Goal: Transaction & Acquisition: Purchase product/service

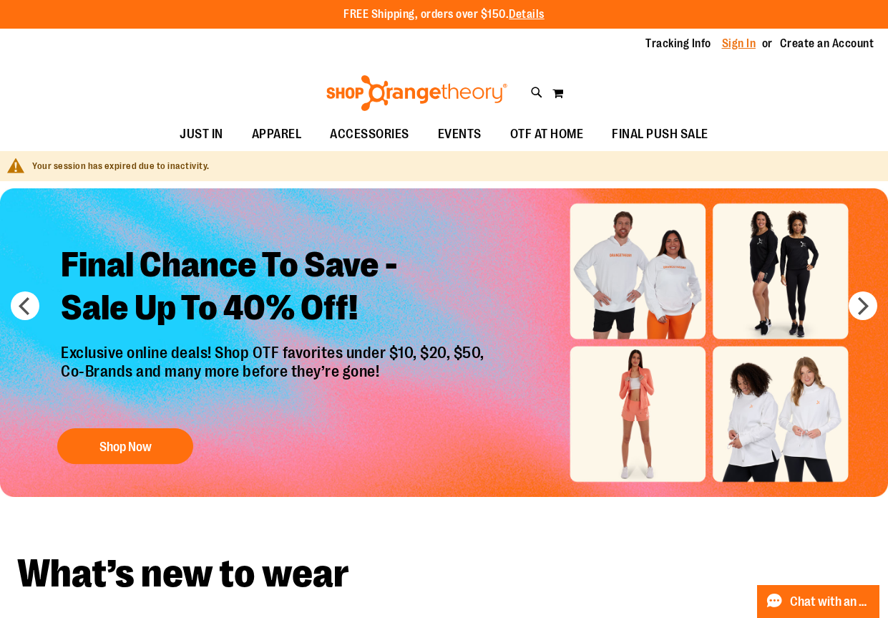
click at [737, 41] on link "Sign In" at bounding box center [739, 44] width 34 height 16
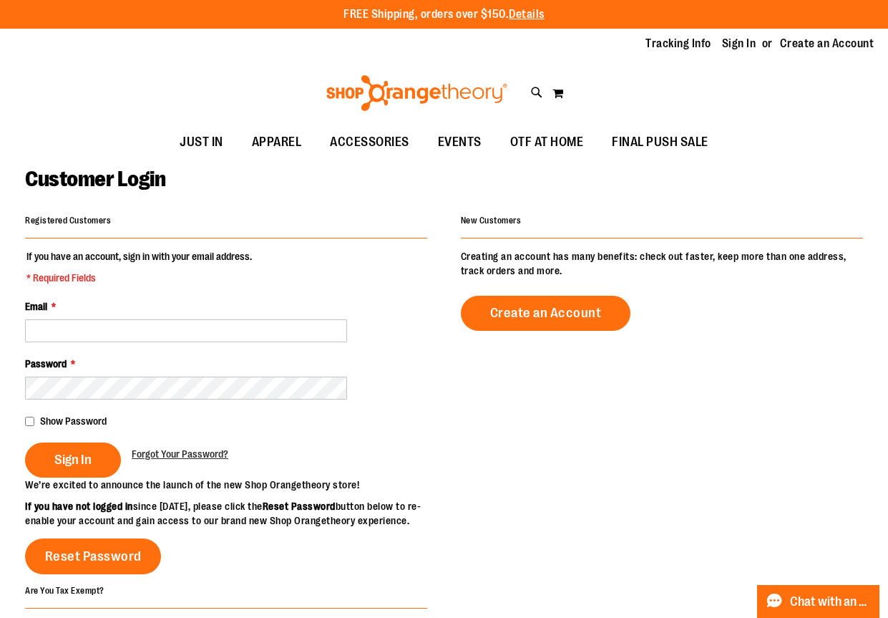
drag, startPoint x: 190, startPoint y: 343, endPoint x: 188, endPoint y: 335, distance: 8.0
click at [190, 343] on fieldset "If you have an account, sign in with your email address. * Required Fields Emai…" at bounding box center [226, 363] width 402 height 228
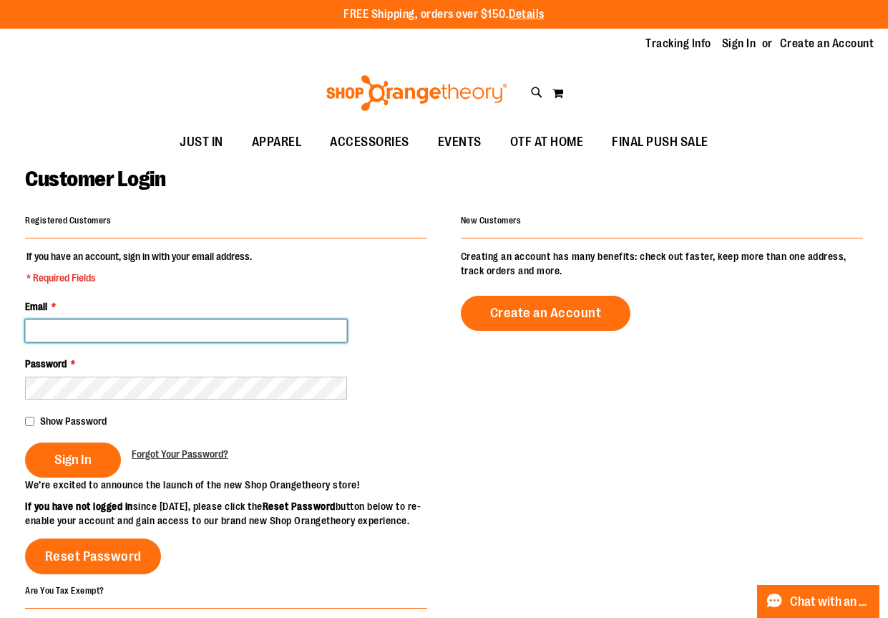
click at [188, 331] on input "Email *" at bounding box center [186, 330] width 322 height 23
type input "**********"
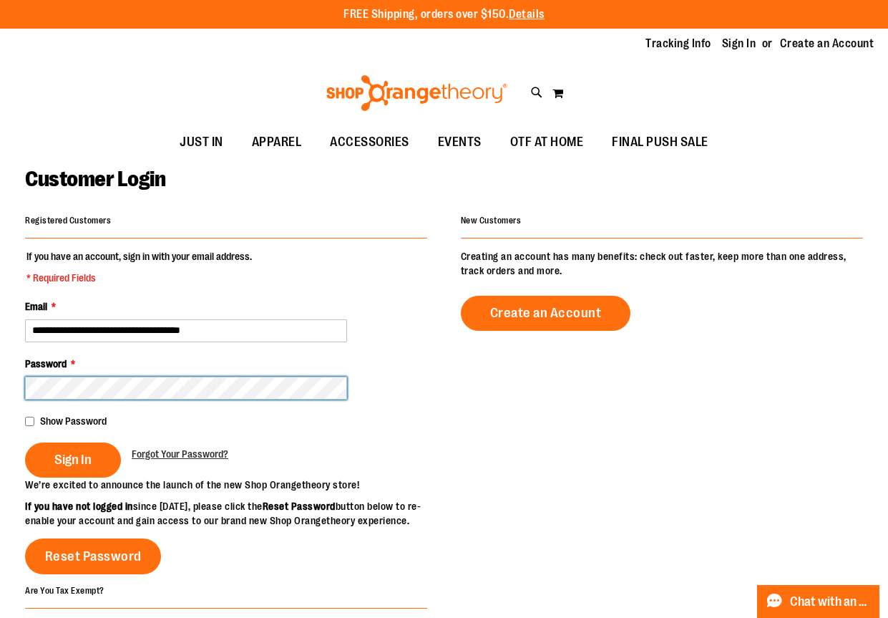
click at [25, 442] on button "Sign In" at bounding box center [73, 459] width 96 height 35
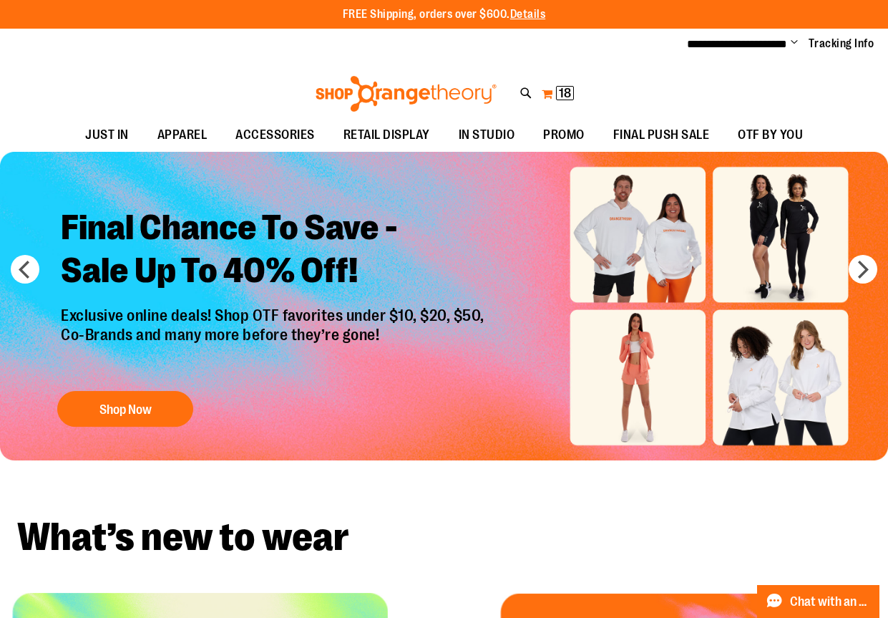
click at [557, 90] on span "18 18 items" at bounding box center [565, 93] width 18 height 14
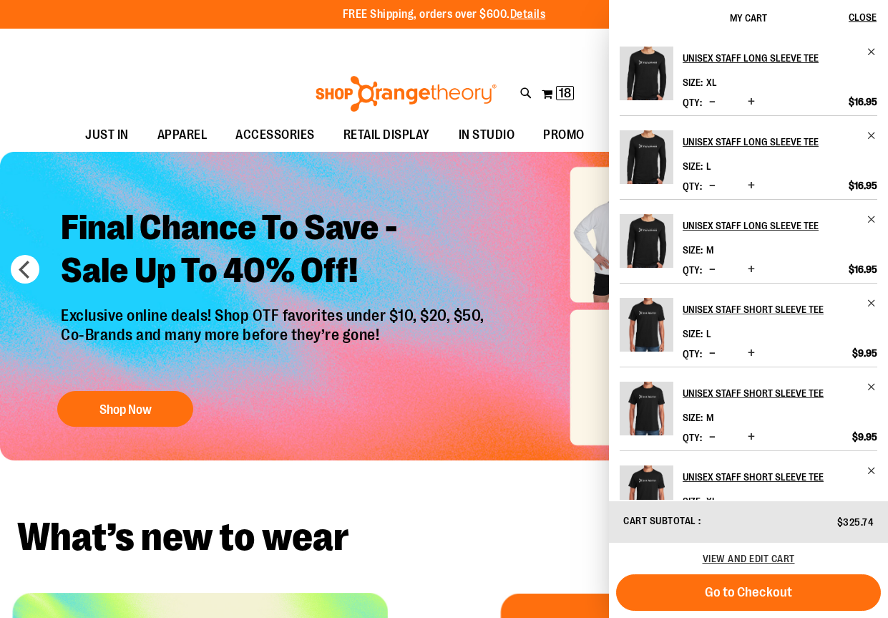
scroll to position [395, 0]
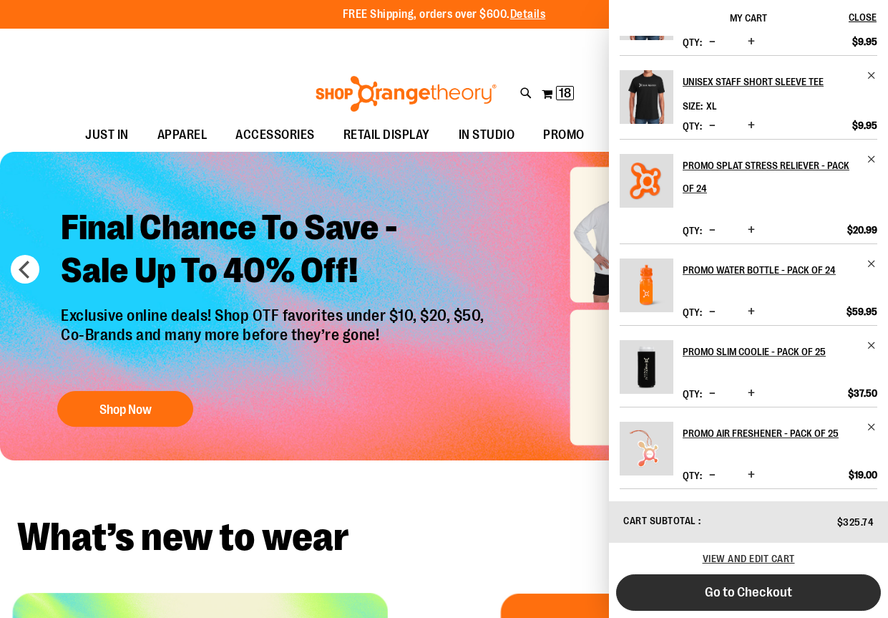
click at [735, 585] on span "Go to Checkout" at bounding box center [748, 592] width 87 height 16
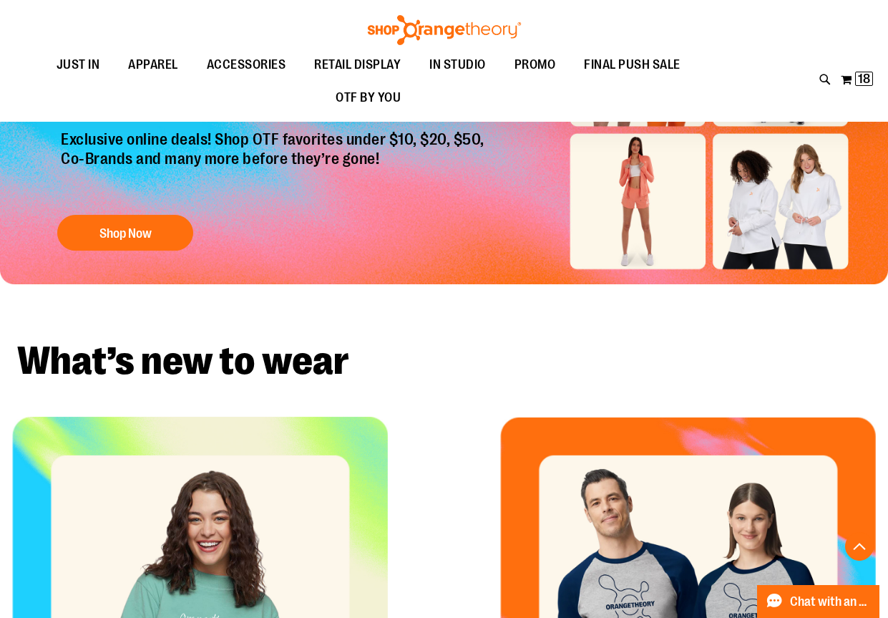
scroll to position [142, 0]
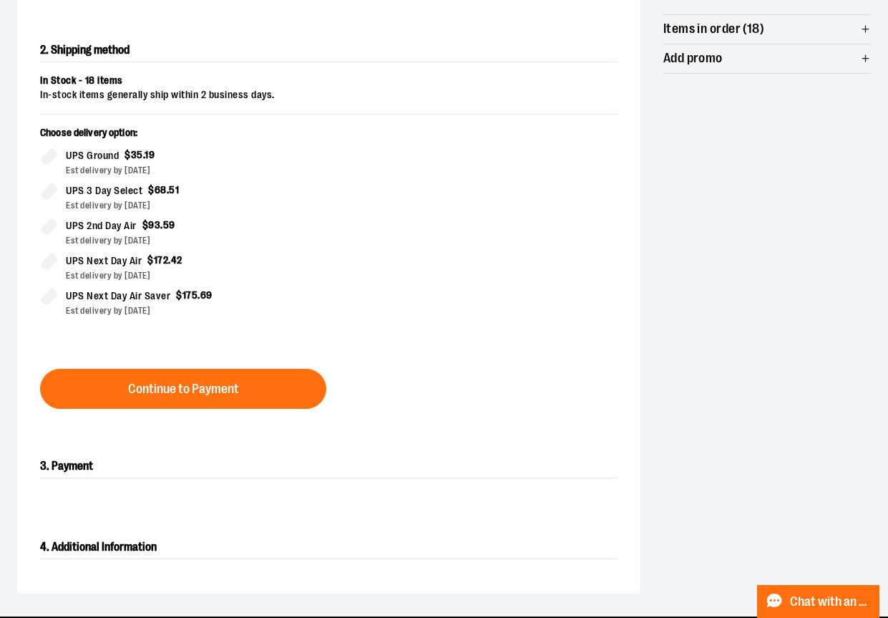
scroll to position [358, 0]
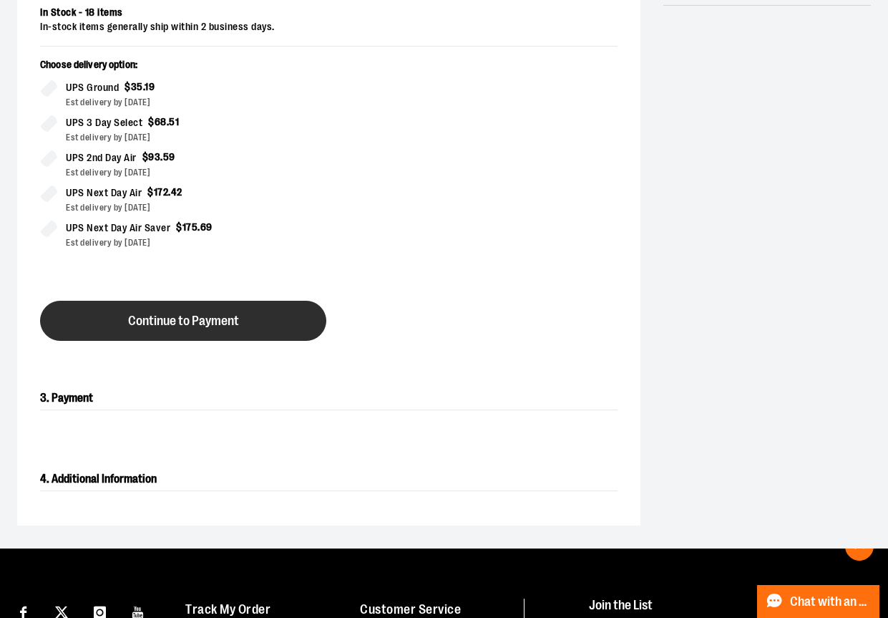
click at [285, 329] on button "Continue to Payment" at bounding box center [183, 321] width 286 height 40
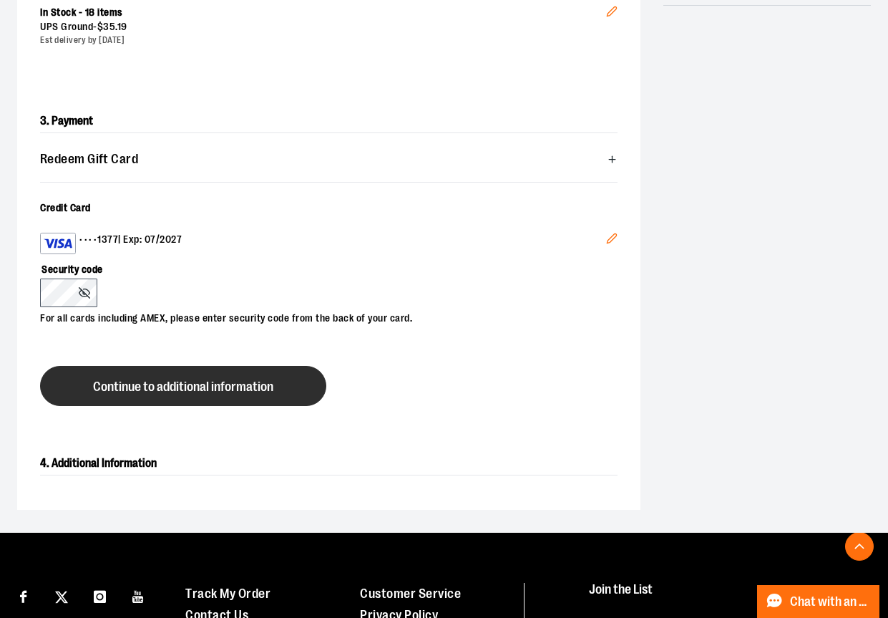
click at [177, 370] on button "Continue to additional information" at bounding box center [183, 386] width 286 height 40
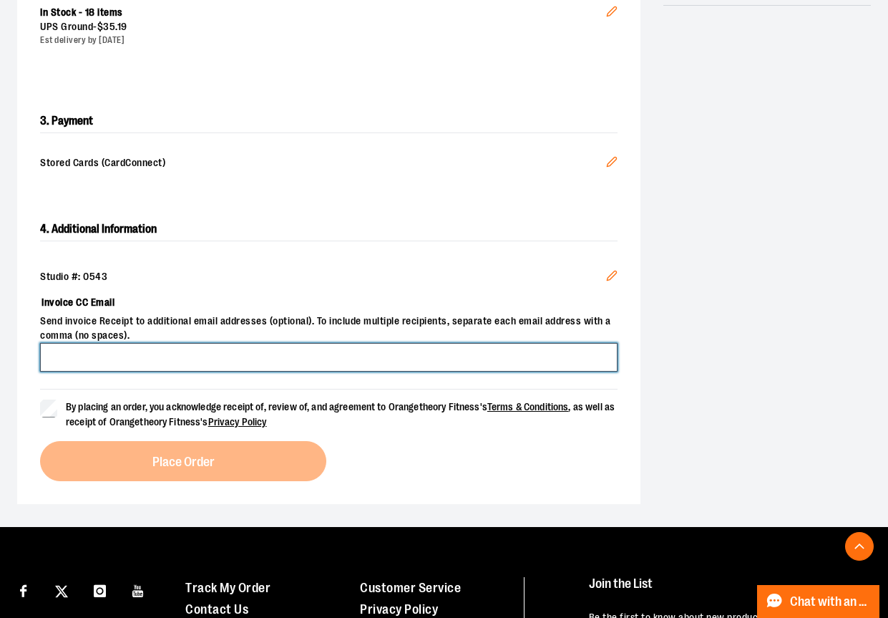
click at [144, 352] on input "Invoice CC Email" at bounding box center [329, 357] width 578 height 29
type input "**********"
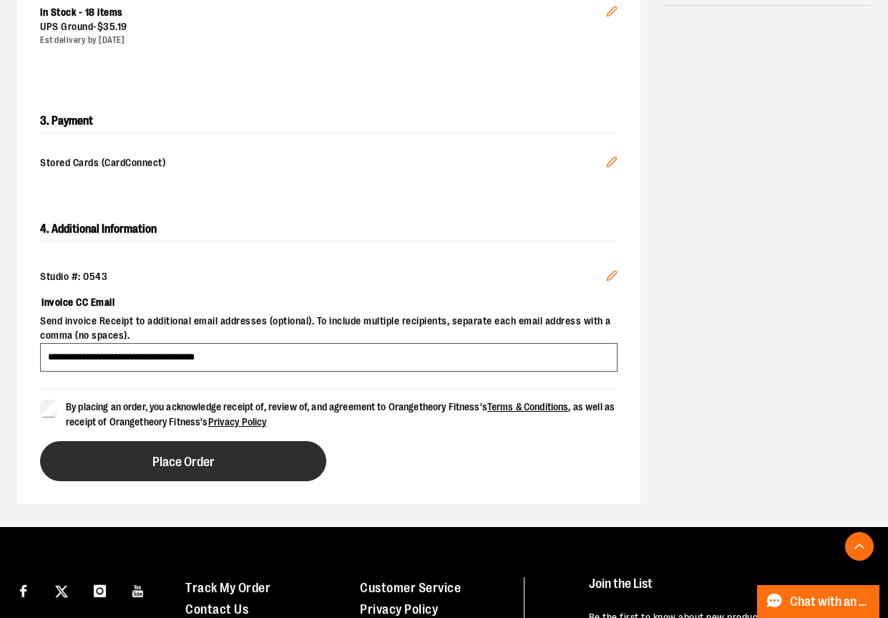
click at [124, 443] on button "Place Order" at bounding box center [183, 461] width 286 height 40
